Goal: Browse casually

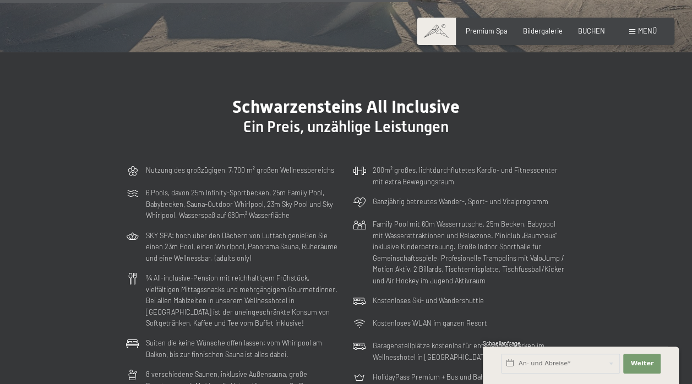
scroll to position [2232, 0]
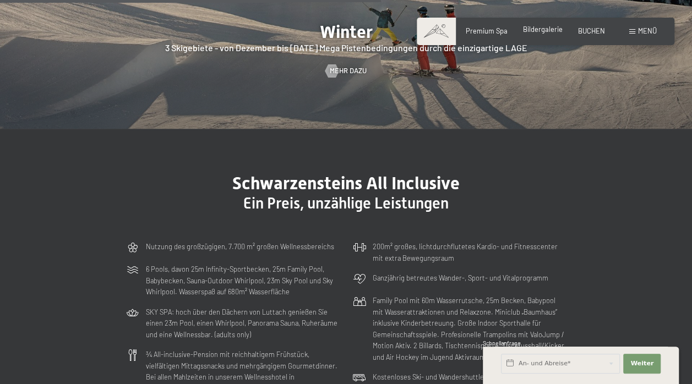
click at [540, 28] on span "Bildergalerie" at bounding box center [543, 29] width 40 height 9
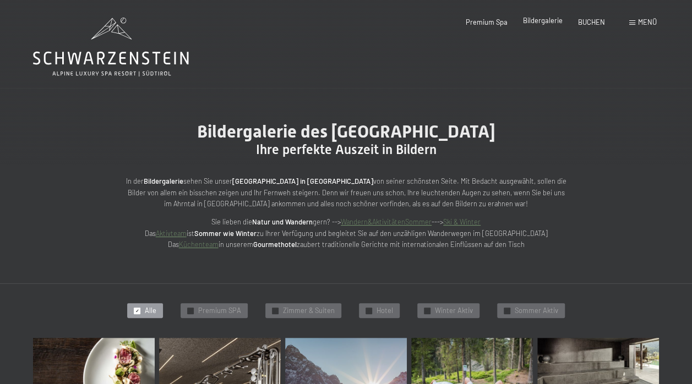
click at [540, 19] on span "Bildergalerie" at bounding box center [543, 20] width 40 height 9
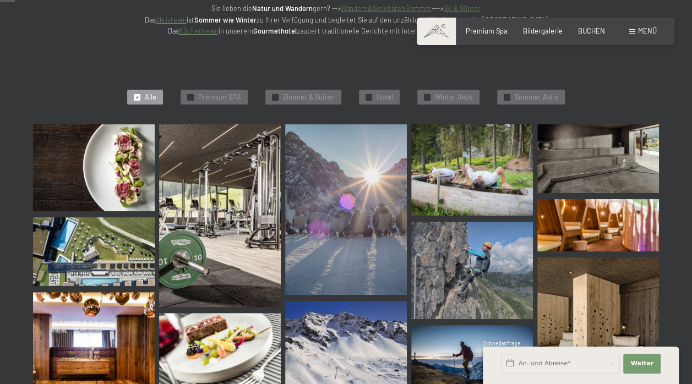
scroll to position [210, 0]
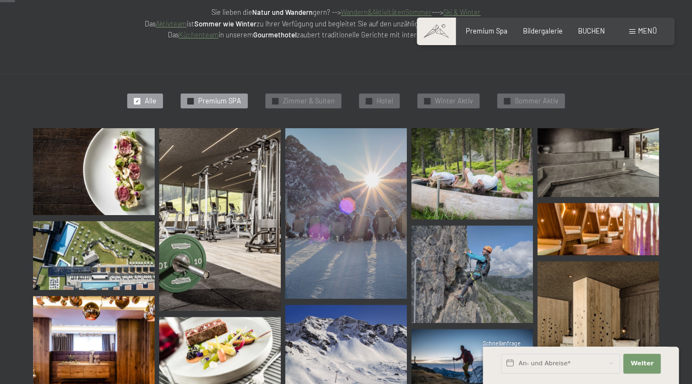
click at [232, 101] on span "Premium SPA" at bounding box center [219, 101] width 43 height 10
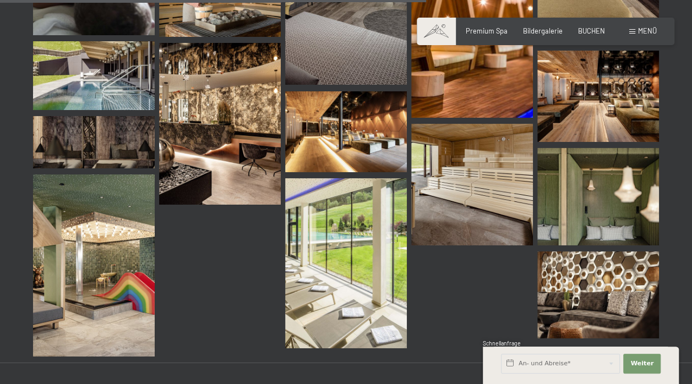
scroll to position [1038, 0]
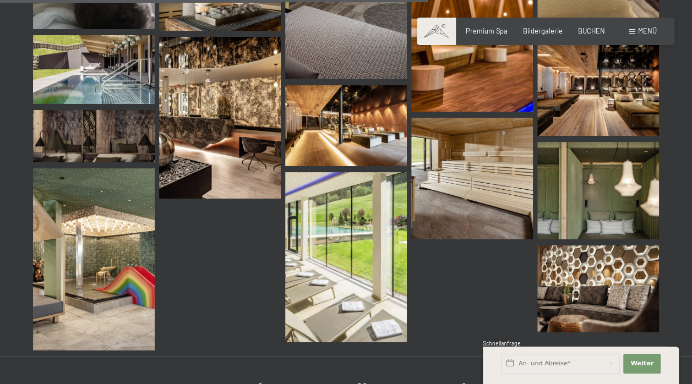
click at [84, 250] on img at bounding box center [94, 260] width 122 height 183
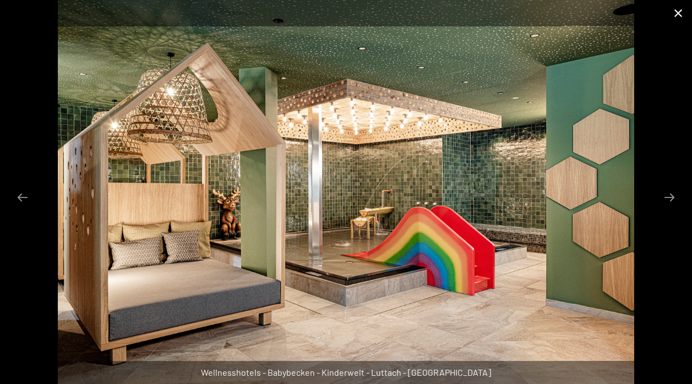
click at [679, 17] on button "Close gallery" at bounding box center [679, 13] width 28 height 26
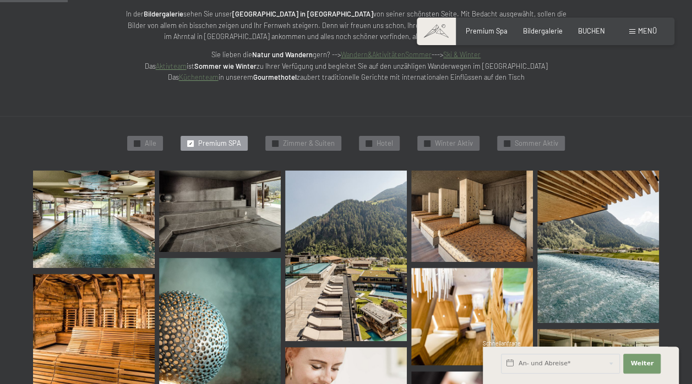
scroll to position [163, 0]
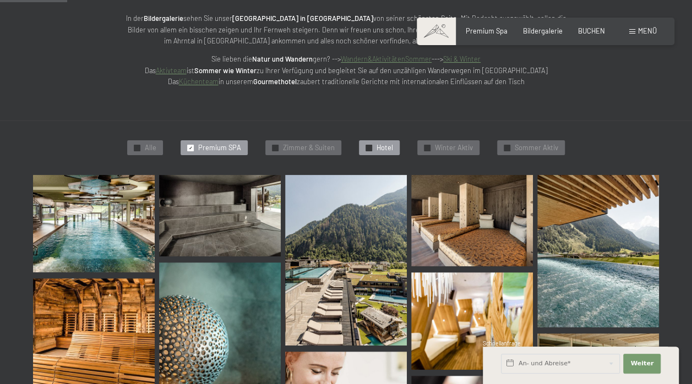
click at [383, 144] on span "Hotel" at bounding box center [385, 148] width 17 height 10
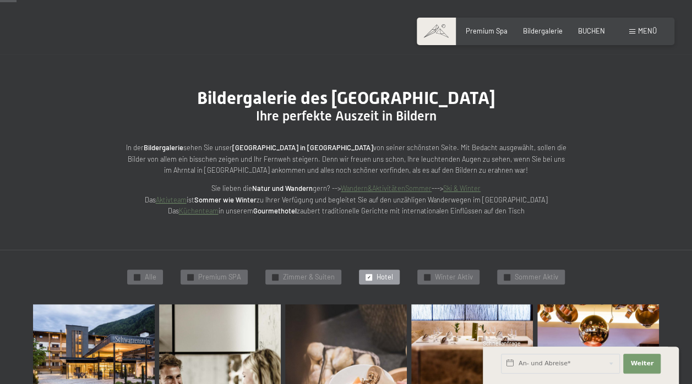
scroll to position [0, 0]
